Goal: Task Accomplishment & Management: Manage account settings

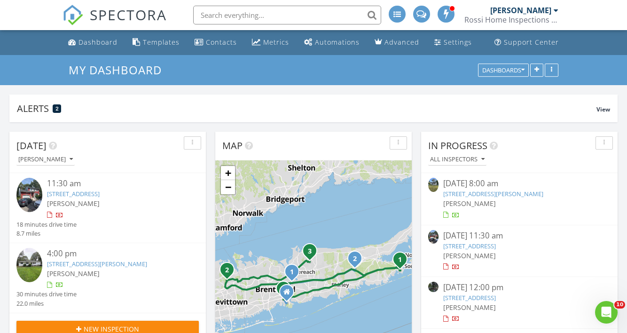
scroll to position [856, 628]
click at [75, 47] on link "Dashboard" at bounding box center [92, 42] width 57 height 17
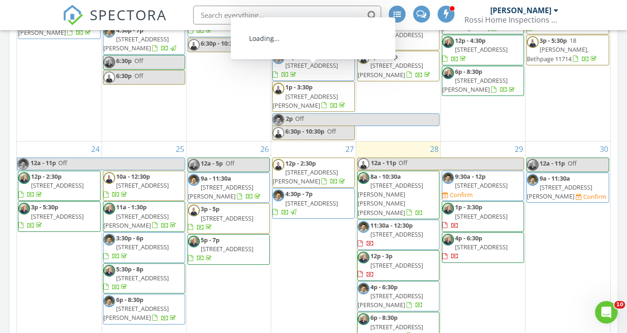
scroll to position [515, 0]
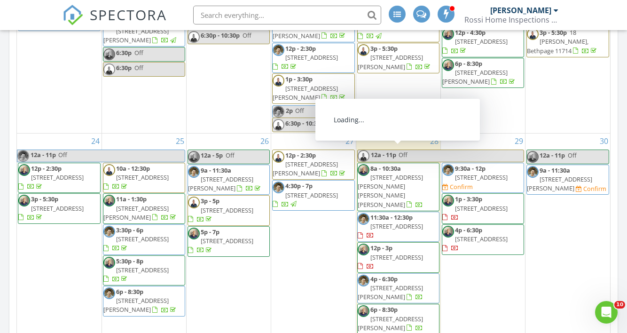
click at [477, 164] on span "9:30a - 12p" at bounding box center [470, 168] width 31 height 8
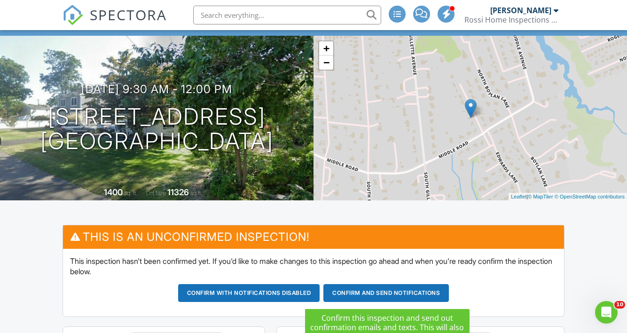
click at [320, 290] on button "Confirm and send notifications" at bounding box center [249, 293] width 142 height 18
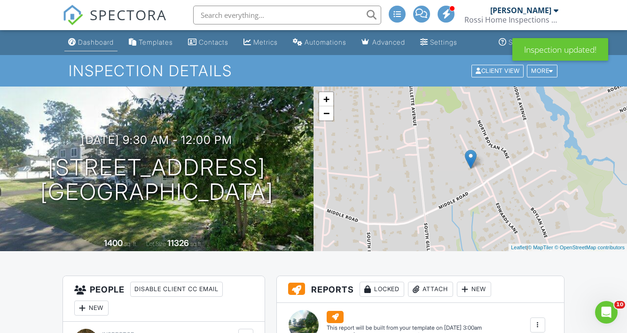
click at [80, 40] on div "Dashboard" at bounding box center [96, 42] width 36 height 8
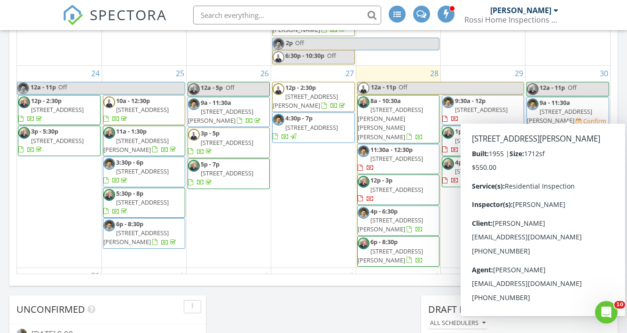
scroll to position [627, 0]
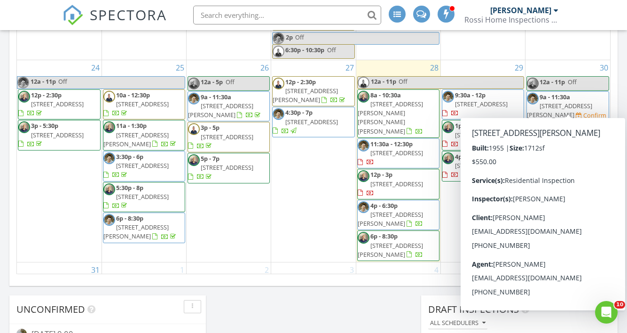
click at [545, 102] on span "[STREET_ADDRESS][PERSON_NAME]" at bounding box center [559, 110] width 65 height 17
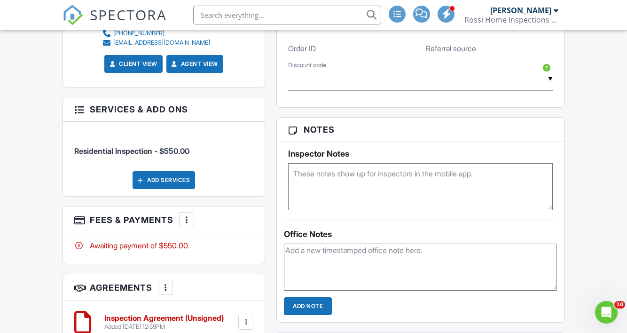
scroll to position [624, 0]
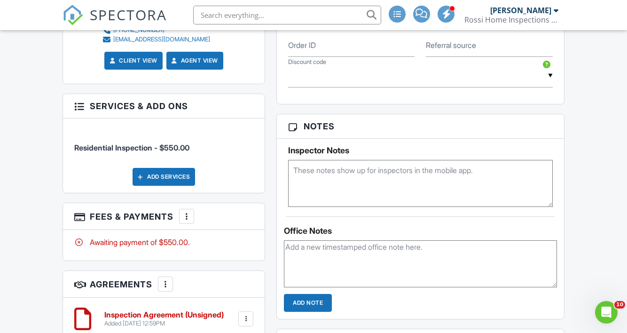
click at [184, 177] on div "Add Services" at bounding box center [164, 177] width 63 height 18
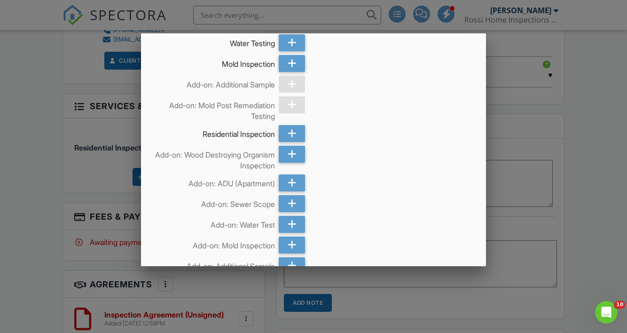
scroll to position [389, 0]
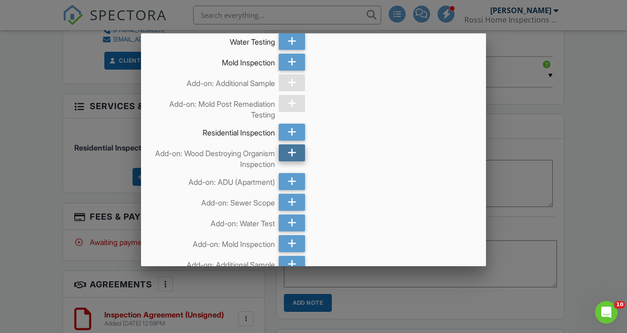
click at [285, 156] on div at bounding box center [292, 152] width 26 height 17
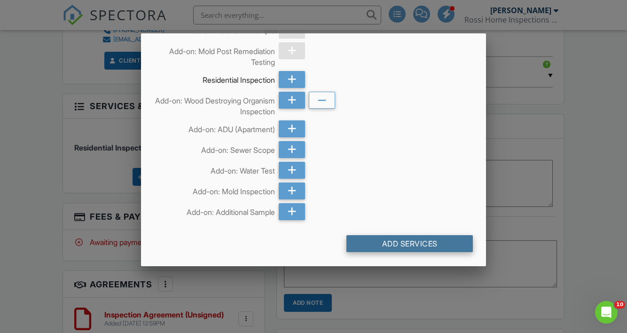
click at [430, 247] on div "Add Services" at bounding box center [410, 243] width 126 height 17
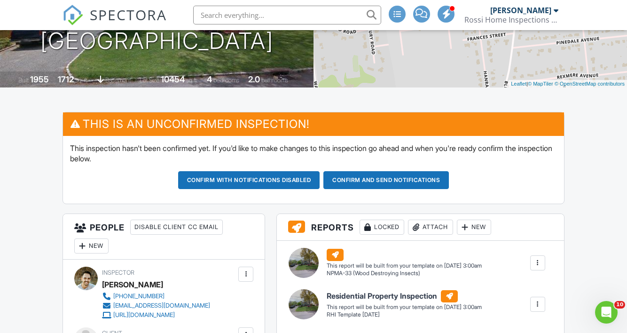
scroll to position [147, 0]
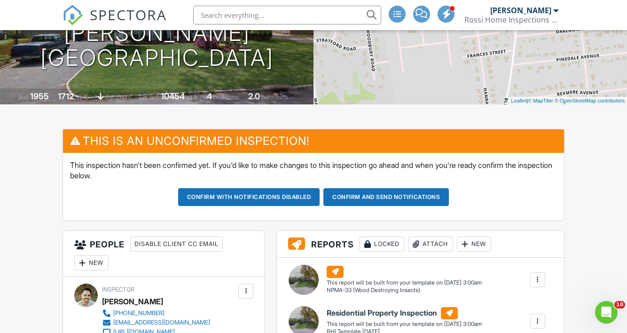
click at [320, 195] on button "Confirm and send notifications" at bounding box center [249, 197] width 142 height 18
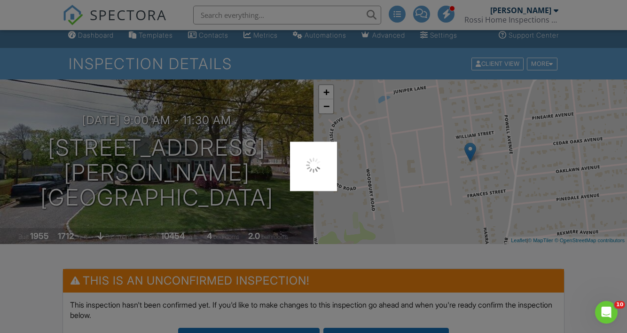
scroll to position [0, 0]
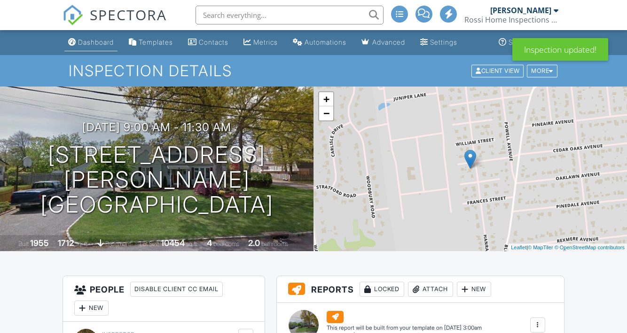
click at [104, 43] on div "Dashboard" at bounding box center [96, 42] width 36 height 8
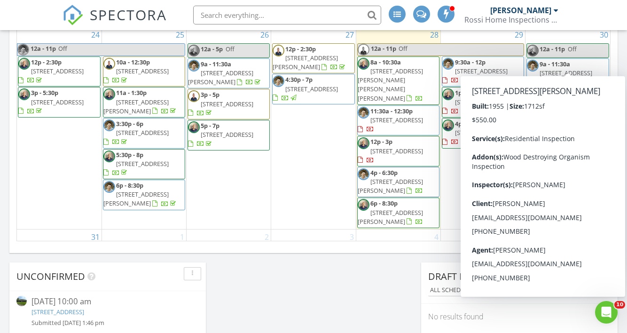
scroll to position [590, 0]
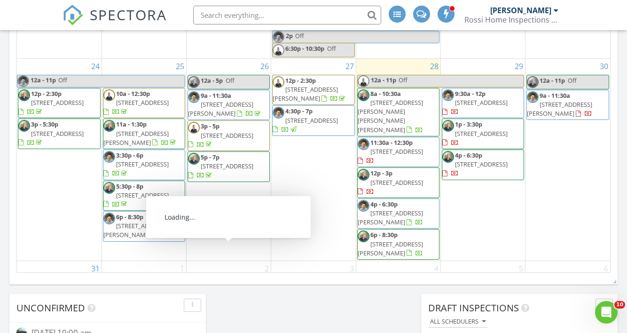
click at [253, 287] on span "134 Nassau St, Massapequa 11758" at bounding box center [227, 291] width 53 height 8
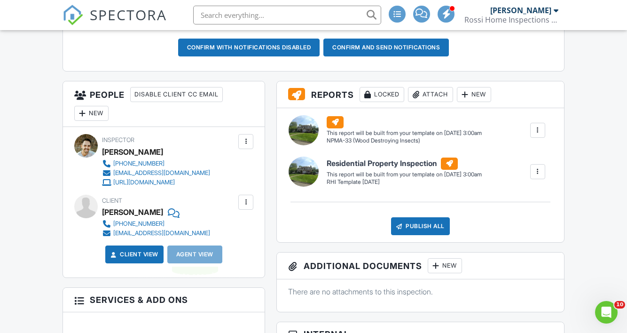
scroll to position [287, 0]
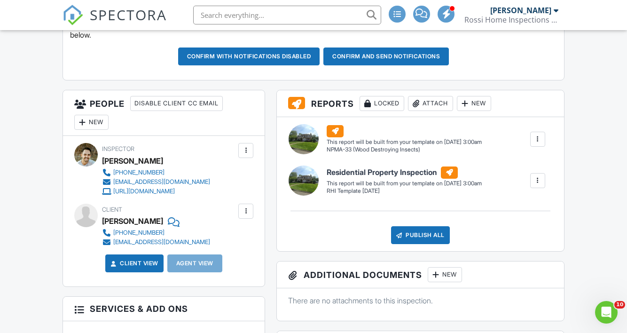
click at [96, 122] on div "New" at bounding box center [91, 122] width 34 height 15
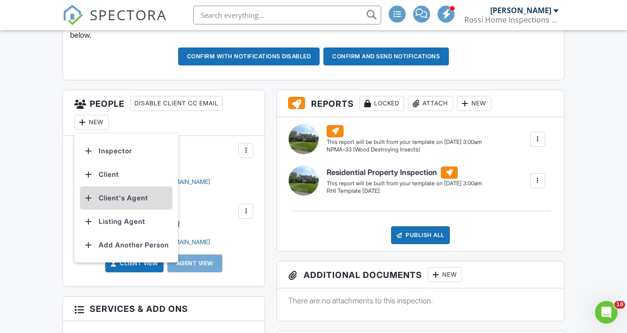
click at [122, 204] on li "Client's Agent" at bounding box center [126, 198] width 93 height 24
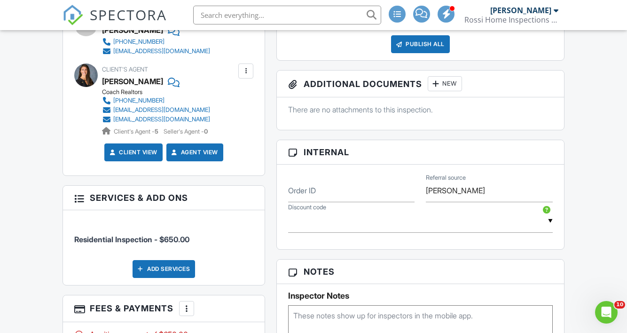
scroll to position [490, 0]
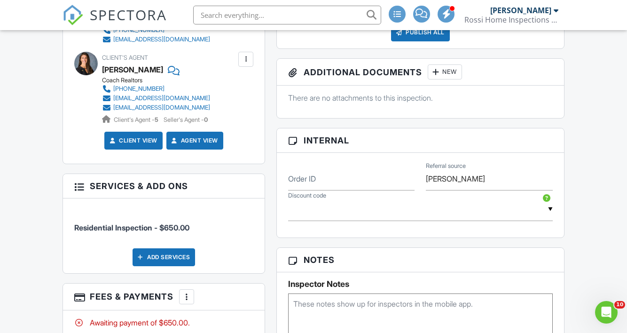
click at [179, 259] on div "Add Services" at bounding box center [164, 257] width 63 height 18
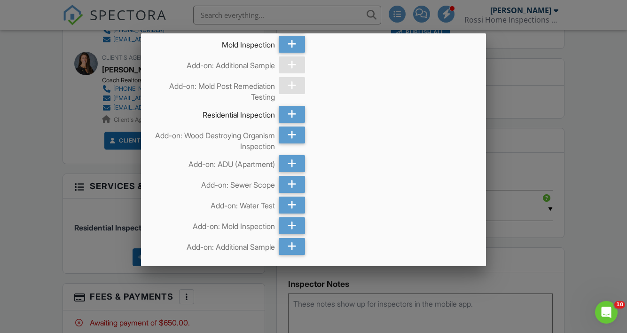
scroll to position [395, 0]
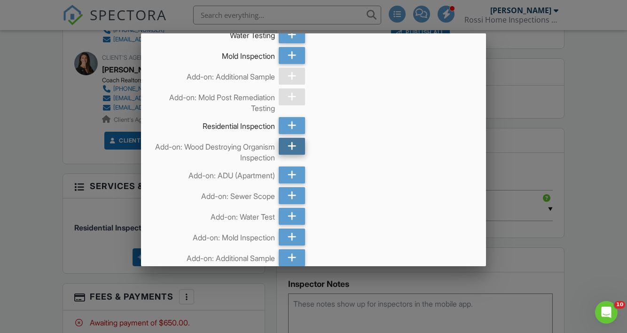
click at [296, 144] on icon at bounding box center [292, 146] width 9 height 17
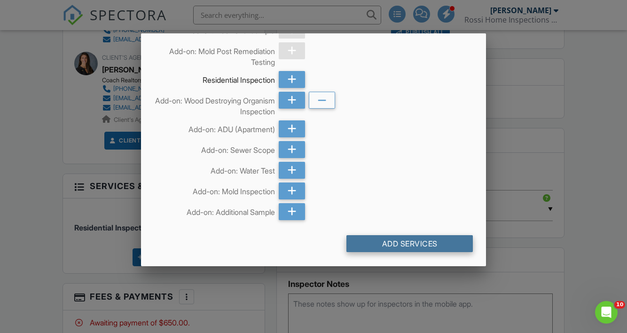
click at [395, 239] on div "Add Services" at bounding box center [410, 243] width 126 height 17
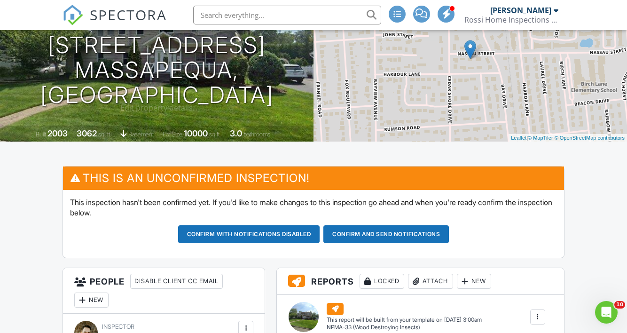
scroll to position [115, 0]
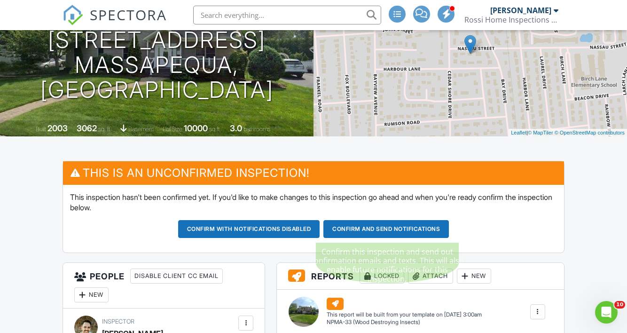
click at [320, 227] on button "Confirm and send notifications" at bounding box center [249, 229] width 142 height 18
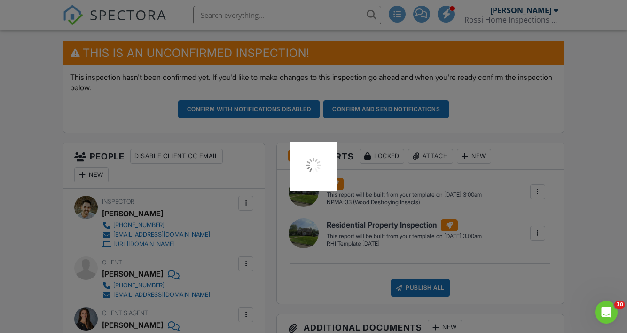
scroll to position [282, 0]
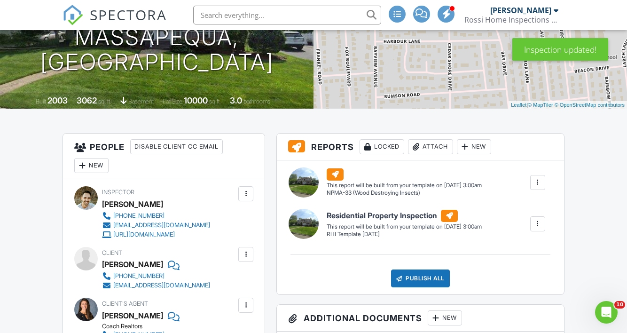
click at [248, 195] on div at bounding box center [245, 193] width 9 height 9
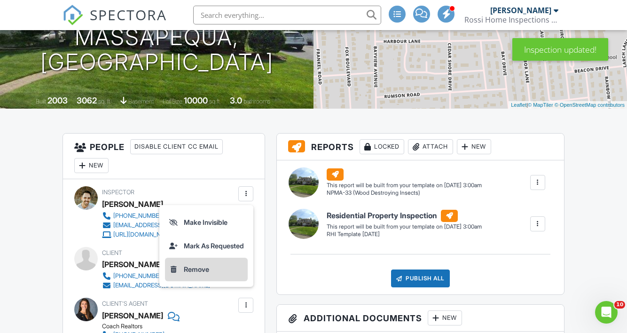
click at [206, 266] on li "Remove" at bounding box center [206, 270] width 83 height 24
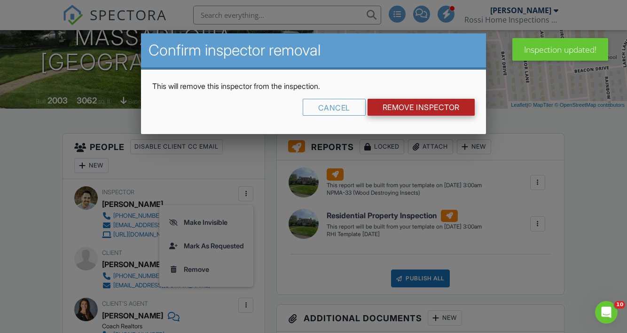
click at [385, 104] on input "Remove Inspector" at bounding box center [421, 107] width 107 height 17
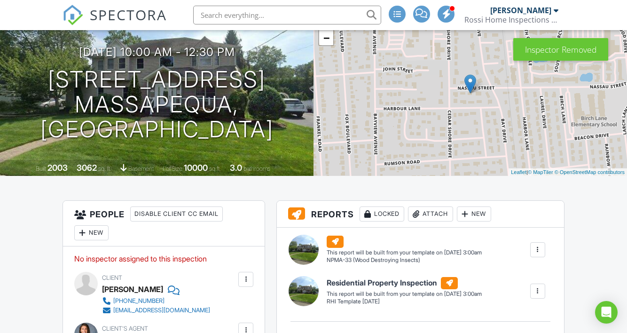
click at [87, 229] on div "New" at bounding box center [91, 232] width 34 height 15
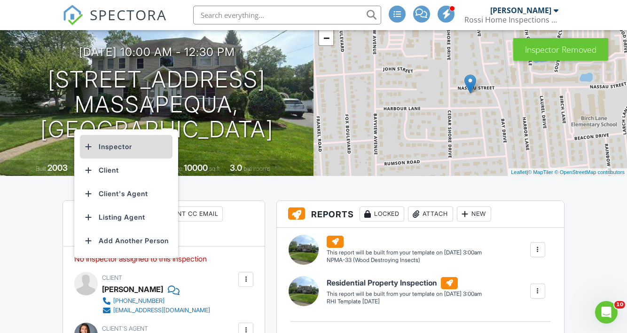
click at [124, 152] on li "Inspector" at bounding box center [126, 147] width 93 height 24
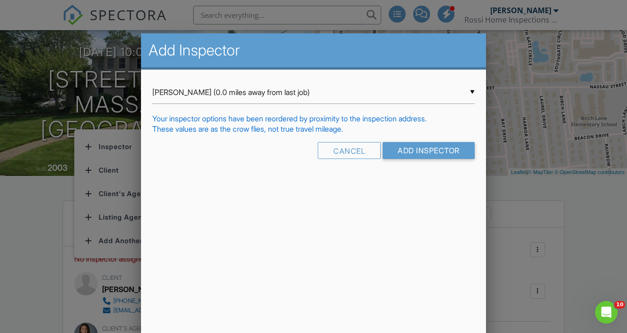
click at [186, 97] on div "▼ Dan Rossi (0.0 miles away from last job) Dan Rossi (0.0 miles away from last …" at bounding box center [313, 92] width 323 height 23
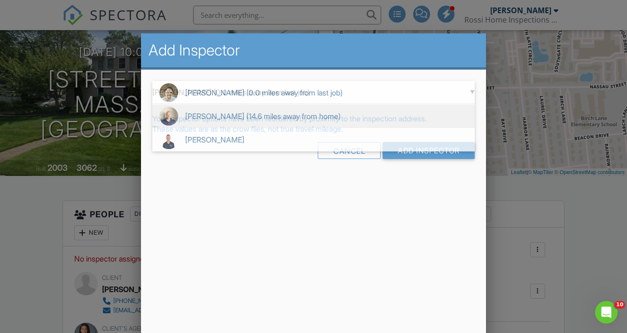
click at [187, 126] on span "Mike Rossi (14.6 miles away from home)" at bounding box center [313, 116] width 323 height 24
type input "Mike Rossi (14.6 miles away from home)"
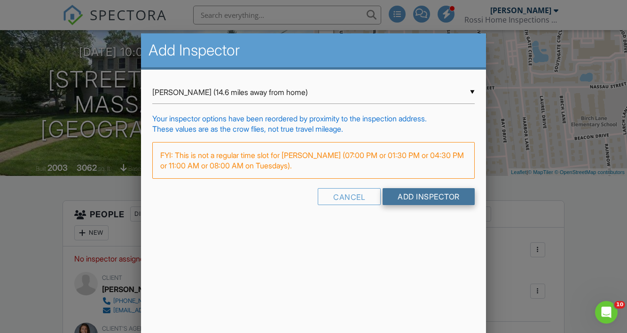
click at [412, 203] on input "Add Inspector" at bounding box center [429, 196] width 92 height 17
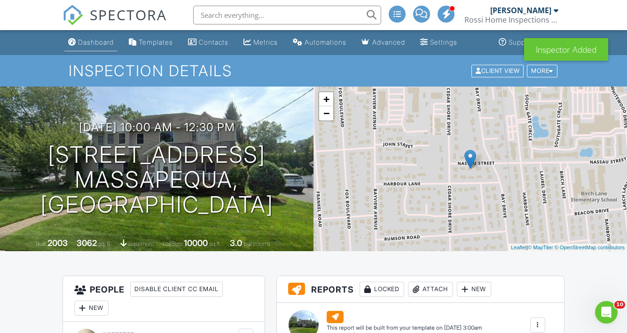
click at [101, 39] on div "Dashboard" at bounding box center [96, 42] width 36 height 8
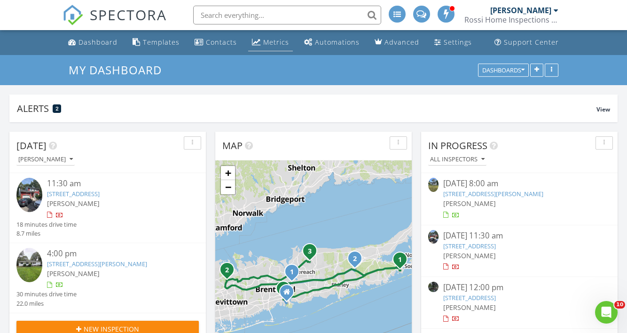
click at [281, 43] on div "Metrics" at bounding box center [276, 42] width 26 height 9
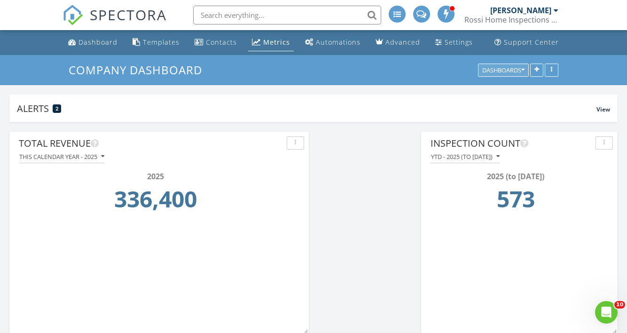
click at [507, 74] on button "Dashboards" at bounding box center [503, 69] width 51 height 13
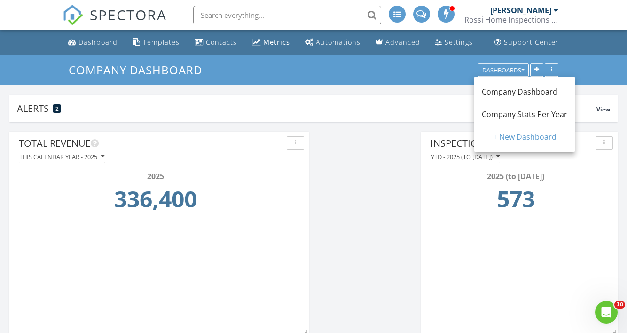
click at [507, 110] on span "Company Stats Per Year" at bounding box center [525, 114] width 86 height 10
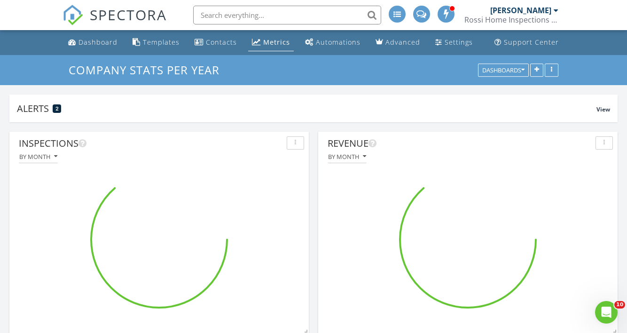
scroll to position [470056, 469958]
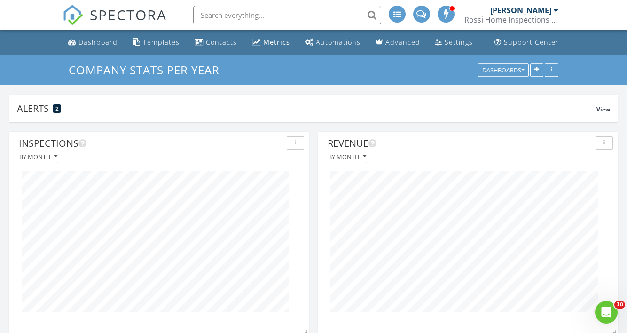
click at [90, 45] on div "Dashboard" at bounding box center [98, 42] width 39 height 9
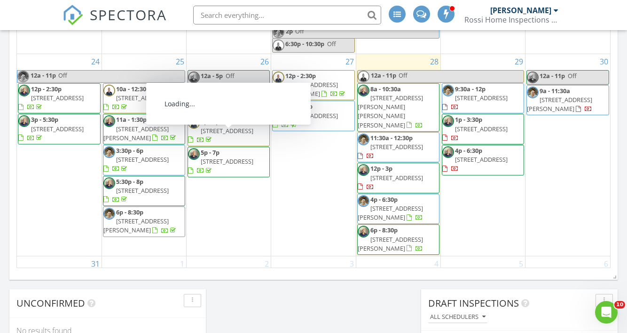
scroll to position [602, 0]
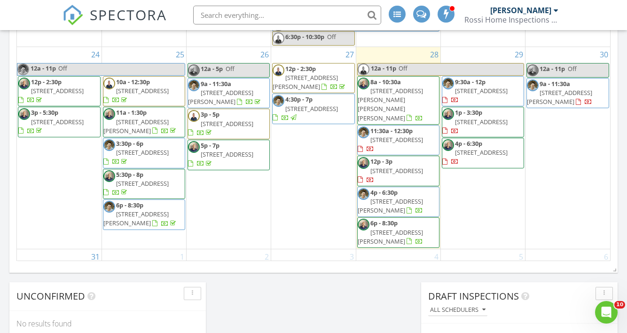
click at [234, 267] on span "10a - 12:30p" at bounding box center [218, 271] width 34 height 8
